Goal: Transaction & Acquisition: Book appointment/travel/reservation

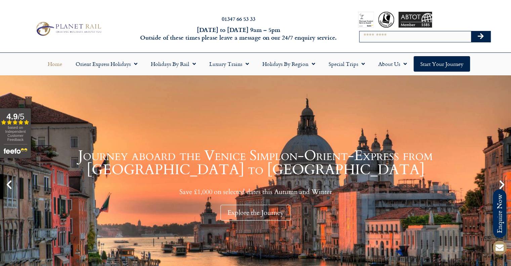
click at [390, 34] on input "Search" at bounding box center [416, 36] width 112 height 11
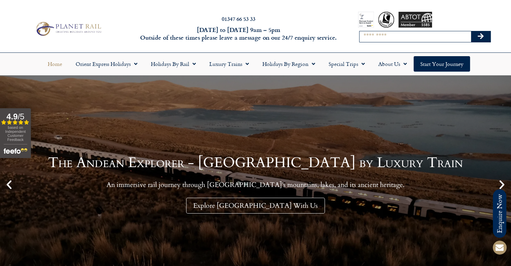
type input "**********"
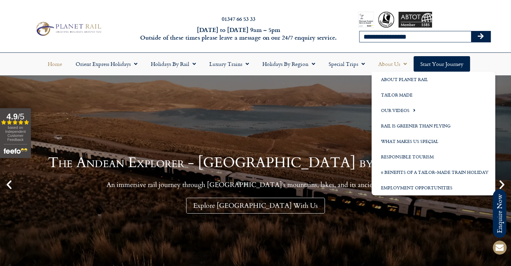
click at [471, 31] on button "Search" at bounding box center [481, 36] width 20 height 11
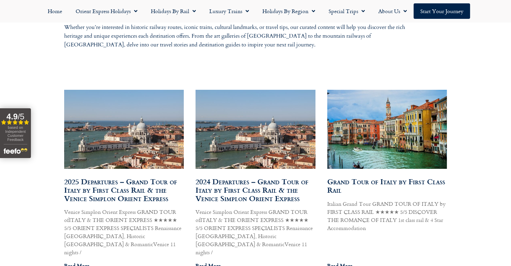
scroll to position [370, 0]
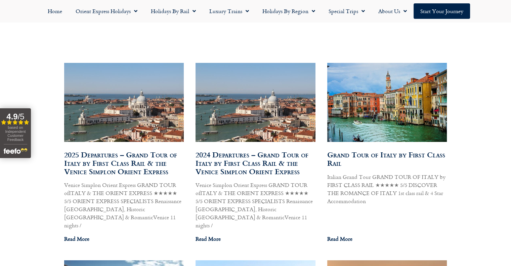
click at [376, 107] on img at bounding box center [387, 102] width 121 height 86
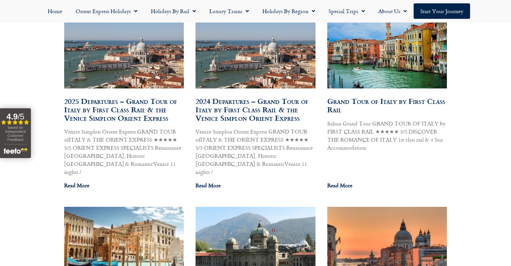
scroll to position [504, 0]
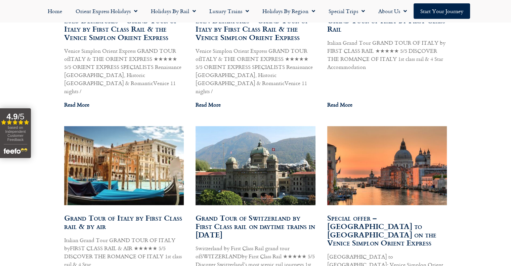
click at [162, 149] on img at bounding box center [123, 165] width 224 height 80
